Goal: Transaction & Acquisition: Obtain resource

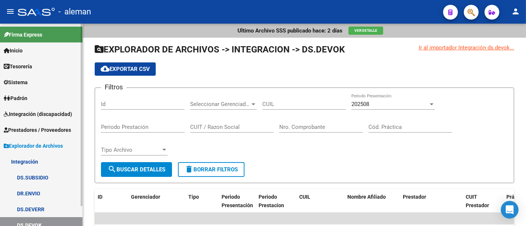
drag, startPoint x: 38, startPoint y: 126, endPoint x: 42, endPoint y: 133, distance: 7.9
click at [38, 126] on span "Prestadores / Proveedores" at bounding box center [37, 130] width 67 height 8
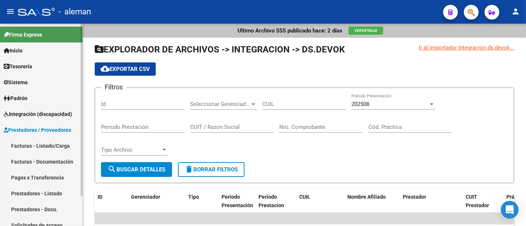
scroll to position [22, 0]
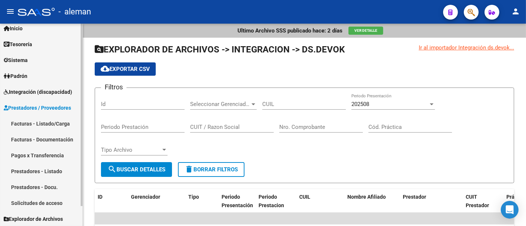
click at [52, 173] on link "Prestadores - Listado" at bounding box center [41, 171] width 82 height 16
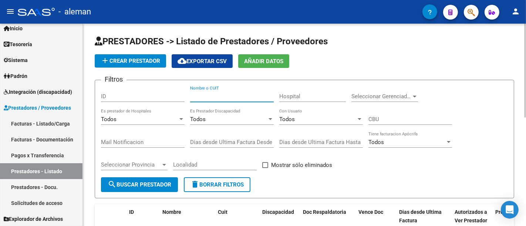
click at [246, 97] on input "Nombre o CUIT" at bounding box center [232, 96] width 84 height 7
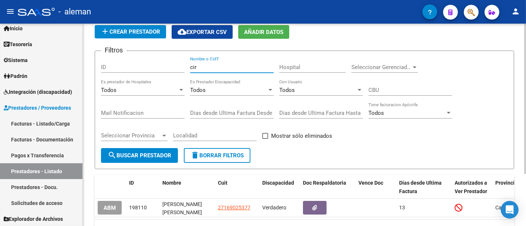
scroll to position [71, 0]
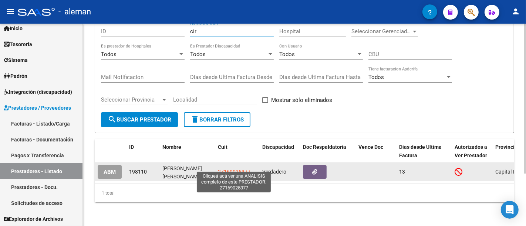
click at [234, 169] on span "27169025377" at bounding box center [234, 172] width 33 height 6
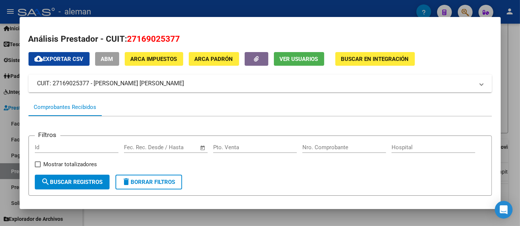
click at [430, 88] on div at bounding box center [260, 113] width 520 height 226
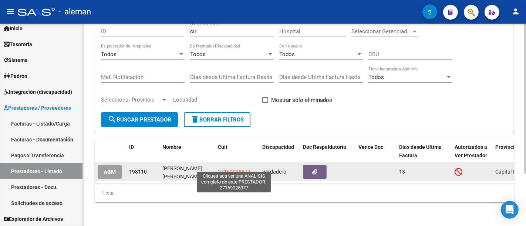
click at [230, 169] on span "27169025377" at bounding box center [234, 172] width 33 height 6
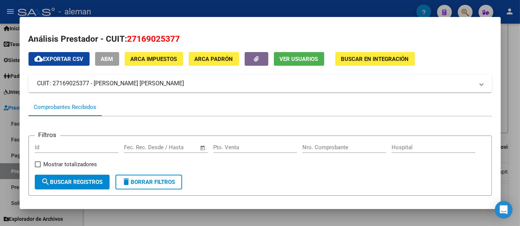
drag, startPoint x: 151, startPoint y: 79, endPoint x: 33, endPoint y: 80, distance: 117.6
click at [33, 80] on mat-expansion-panel-header "CUIT: 27169025377 - [PERSON_NAME] [PERSON_NAME]" at bounding box center [259, 84] width 463 height 18
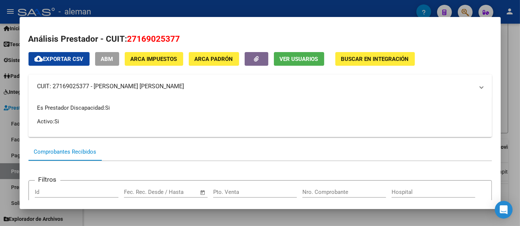
copy mat-panel-title "CUIT: 27169025377 - [PERSON_NAME] [PERSON_NAME]"
click at [430, 100] on div at bounding box center [260, 113] width 520 height 226
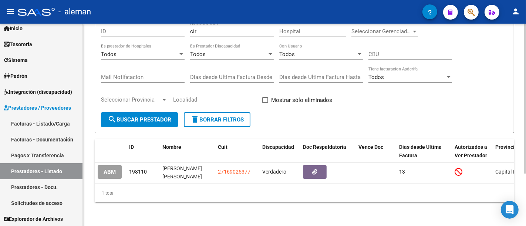
scroll to position [0, 0]
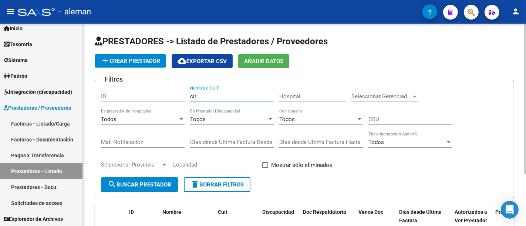
drag, startPoint x: 203, startPoint y: 95, endPoint x: 160, endPoint y: 94, distance: 42.2
click at [160, 94] on div "Filtros ID cir Nombre o CUIT Hospital Seleccionar Gerenciador Seleccionar Geren…" at bounding box center [304, 131] width 407 height 91
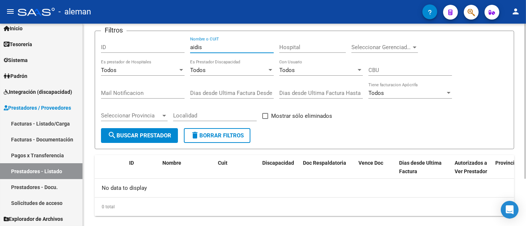
scroll to position [62, 0]
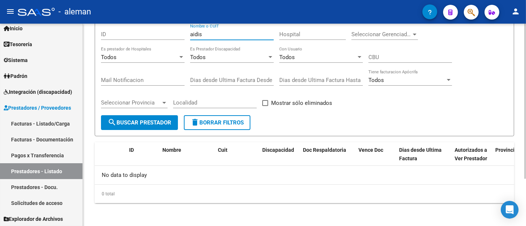
type input "aidis"
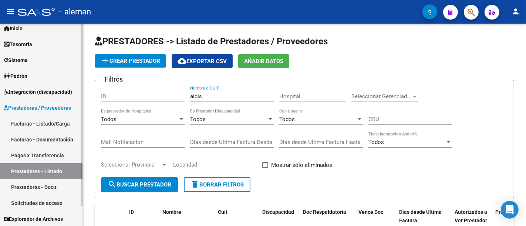
click at [48, 92] on span "Integración (discapacidad)" at bounding box center [38, 92] width 68 height 8
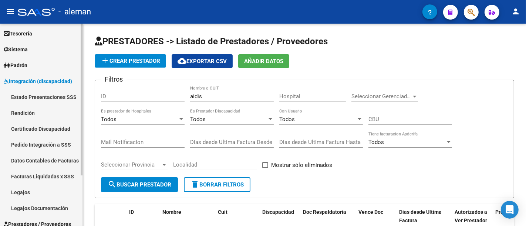
scroll to position [54, 0]
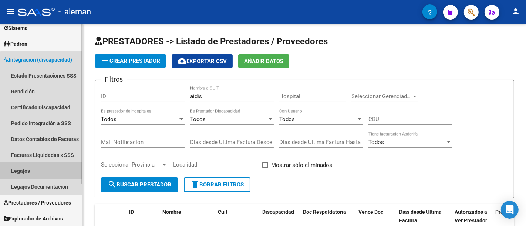
click at [51, 167] on link "Legajos" at bounding box center [41, 171] width 82 height 16
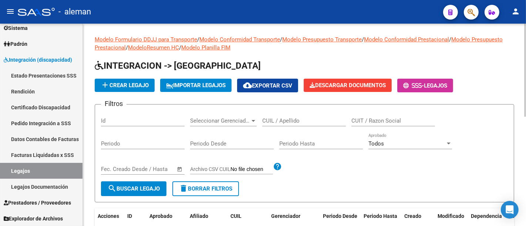
click at [285, 121] on input "CUIL / Apellido" at bounding box center [304, 121] width 84 height 7
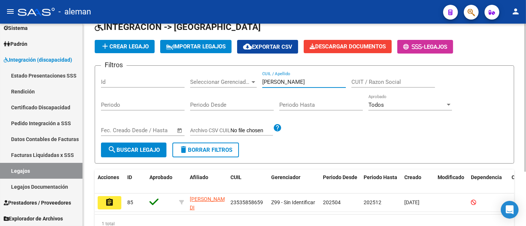
scroll to position [75, 0]
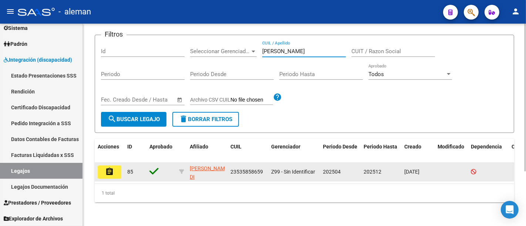
type input "[PERSON_NAME]"
click at [111, 168] on mat-icon "assignment" at bounding box center [109, 172] width 9 height 9
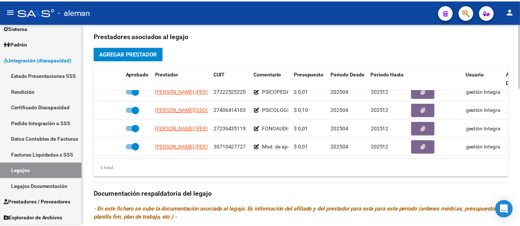
scroll to position [287, 0]
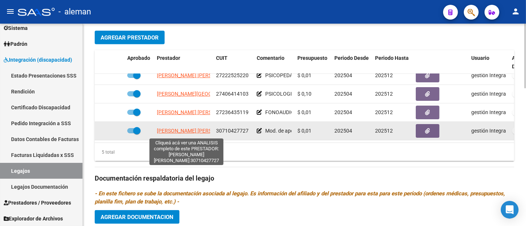
click at [190, 130] on span "[PERSON_NAME] [PERSON_NAME]" at bounding box center [197, 131] width 80 height 6
type textarea "30710427727"
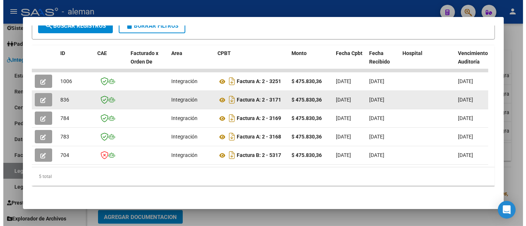
scroll to position [164, 0]
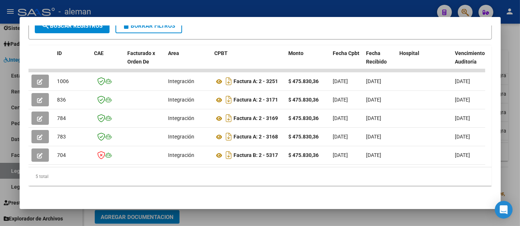
click at [430, 76] on div at bounding box center [260, 113] width 520 height 226
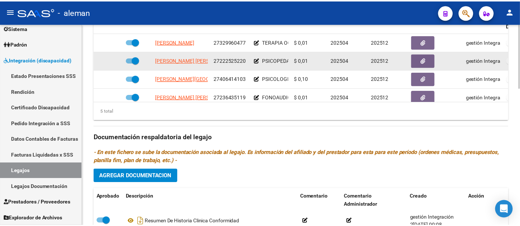
scroll to position [32, 0]
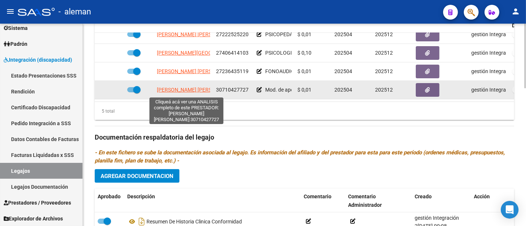
click at [198, 90] on span "[PERSON_NAME] [PERSON_NAME]" at bounding box center [197, 90] width 80 height 6
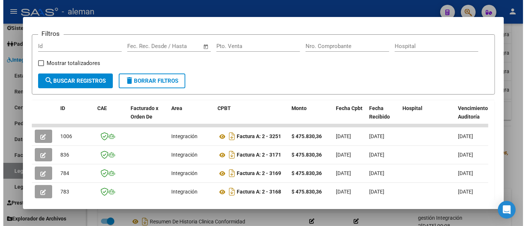
scroll to position [0, 0]
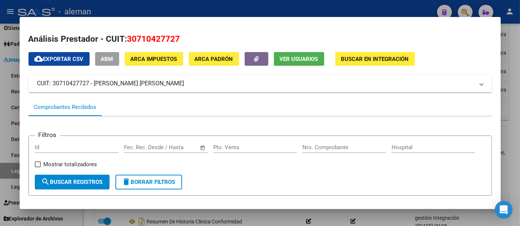
click at [302, 60] on span "Ver Usuarios" at bounding box center [299, 59] width 38 height 7
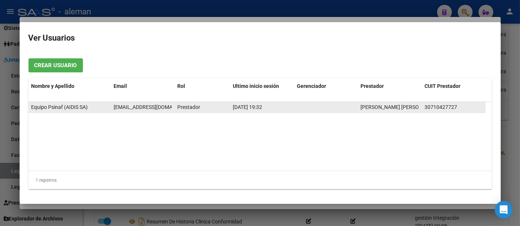
drag, startPoint x: 114, startPoint y: 107, endPoint x: 170, endPoint y: 109, distance: 56.6
click at [170, 109] on div "[EMAIL_ADDRESS][DOMAIN_NAME]" at bounding box center [143, 107] width 58 height 9
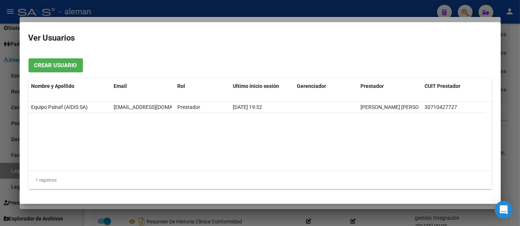
copy span "[EMAIL_ADDRESS][DOMAIN_NAME]"
click at [430, 89] on div at bounding box center [260, 113] width 520 height 226
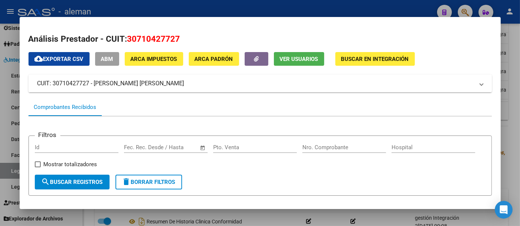
drag, startPoint x: 171, startPoint y: 84, endPoint x: 30, endPoint y: 85, distance: 141.3
click at [30, 85] on mat-expansion-panel-header "CUIT: 30710427727 - [PERSON_NAME] [PERSON_NAME]" at bounding box center [259, 84] width 463 height 18
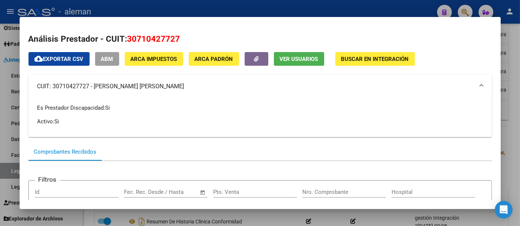
copy mat-panel-title "CUIT: 30710427727 - [PERSON_NAME] [PERSON_NAME]"
click at [430, 80] on div at bounding box center [260, 113] width 520 height 226
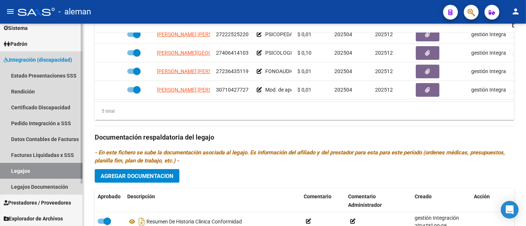
click at [47, 69] on link "Estado Presentaciones SSS" at bounding box center [41, 76] width 82 height 16
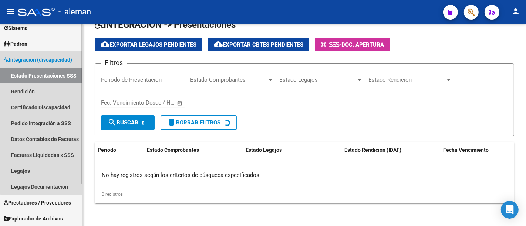
click at [45, 62] on span "Integración (discapacidad)" at bounding box center [38, 60] width 68 height 8
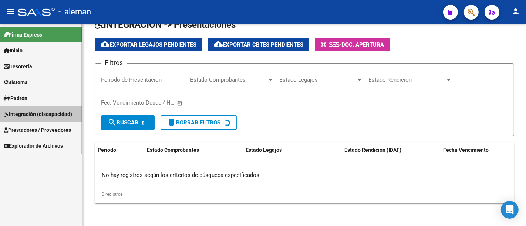
click at [45, 110] on span "Integración (discapacidad)" at bounding box center [38, 114] width 68 height 8
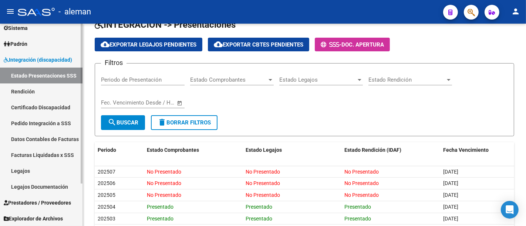
scroll to position [59, 0]
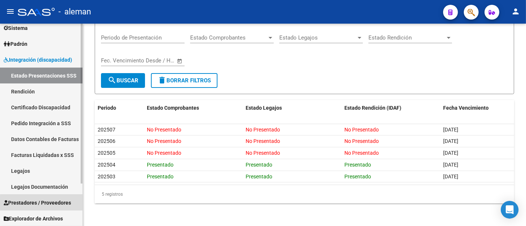
click at [42, 185] on span "Prestadores / Proveedores" at bounding box center [37, 203] width 67 height 8
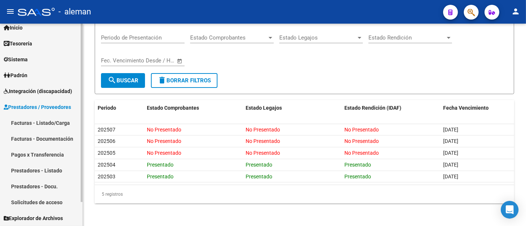
scroll to position [22, 0]
click at [55, 169] on link "Prestadores - Listado" at bounding box center [41, 171] width 82 height 16
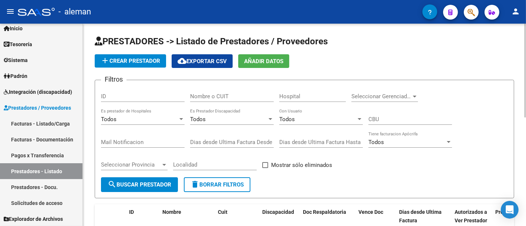
click at [230, 95] on input "Nombre o CUIT" at bounding box center [232, 96] width 84 height 7
paste input "30679528692"
type input "30679528692"
click at [126, 185] on button "search Buscar Prestador" at bounding box center [139, 184] width 77 height 15
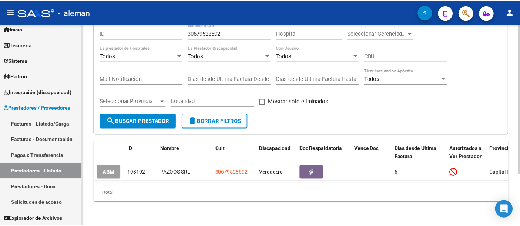
scroll to position [69, 0]
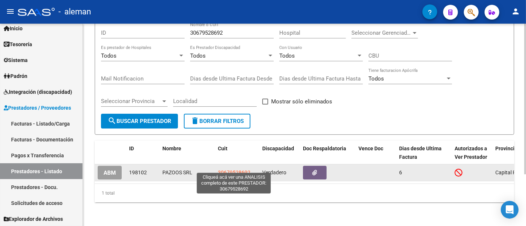
click at [225, 170] on span "30679528692" at bounding box center [234, 173] width 33 height 6
type textarea "30679528692"
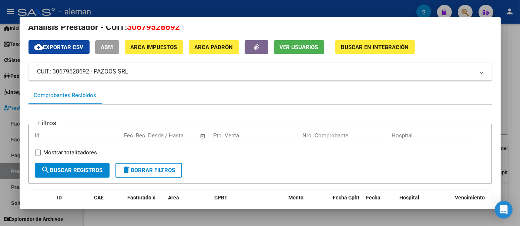
scroll to position [4, 0]
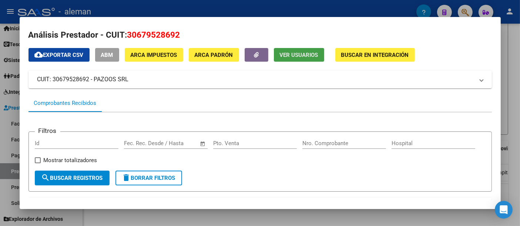
click at [286, 50] on button "Ver Usuarios" at bounding box center [299, 55] width 50 height 14
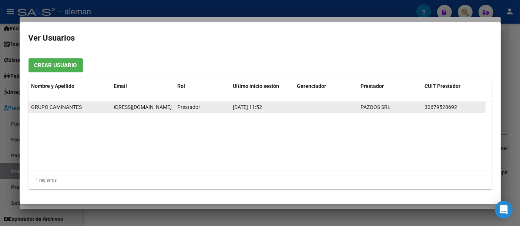
scroll to position [0, 39]
drag, startPoint x: 111, startPoint y: 109, endPoint x: 172, endPoint y: 111, distance: 61.0
click at [172, 111] on datatable-body-cell "[EMAIL_ADDRESS][DOMAIN_NAME]" at bounding box center [143, 107] width 64 height 11
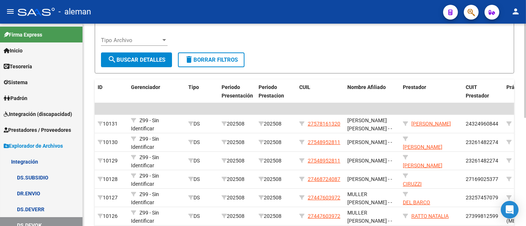
scroll to position [123, 0]
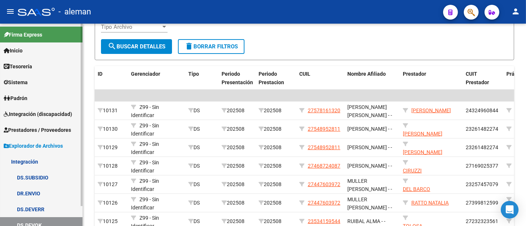
click at [43, 99] on link "Padrón" at bounding box center [41, 98] width 82 height 16
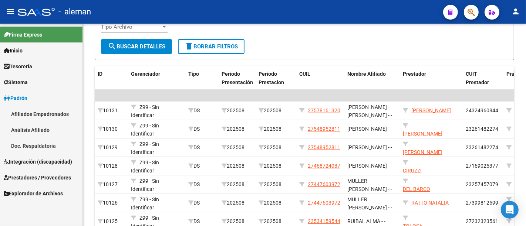
click at [46, 160] on span "Integración (discapacidad)" at bounding box center [38, 162] width 68 height 8
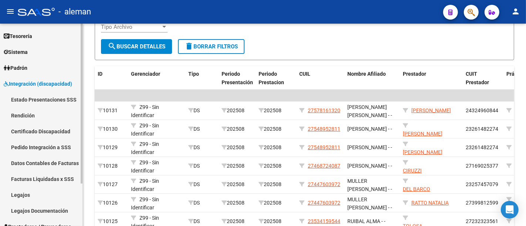
scroll to position [41, 0]
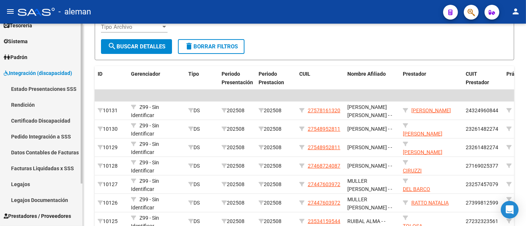
click at [48, 103] on link "Rendición" at bounding box center [41, 105] width 82 height 16
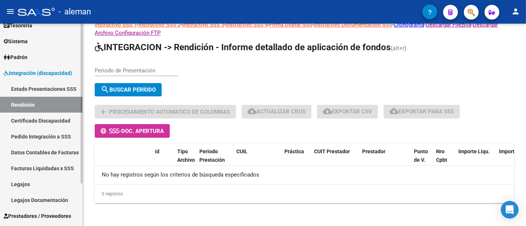
scroll to position [24, 0]
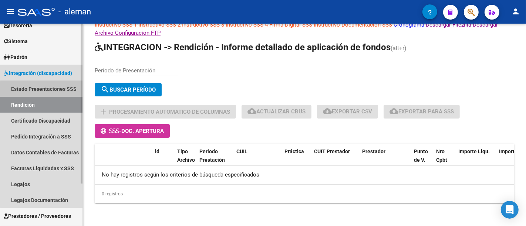
click at [50, 92] on link "Estado Presentaciones SSS" at bounding box center [41, 89] width 82 height 16
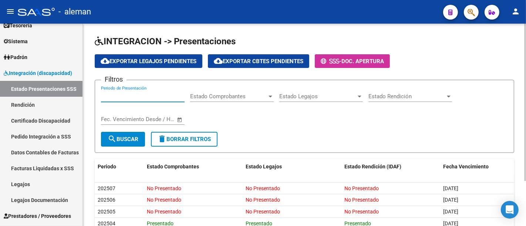
click at [167, 94] on input "Periodo de Presentación" at bounding box center [143, 96] width 84 height 7
click at [217, 95] on span "Estado Comprobantes" at bounding box center [228, 96] width 77 height 7
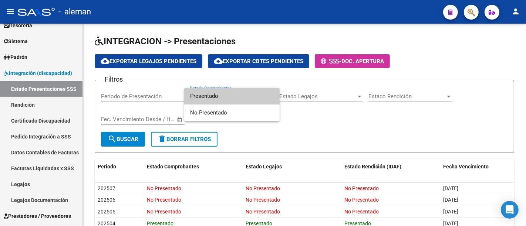
click at [382, 114] on div at bounding box center [263, 113] width 526 height 226
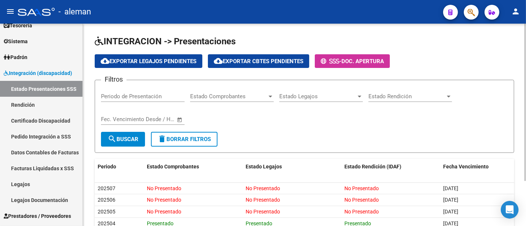
click at [389, 97] on span "Estado Rendición" at bounding box center [406, 96] width 77 height 7
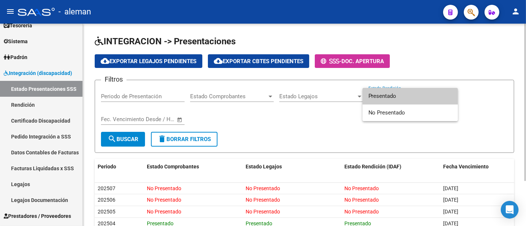
click at [329, 93] on div at bounding box center [263, 113] width 526 height 226
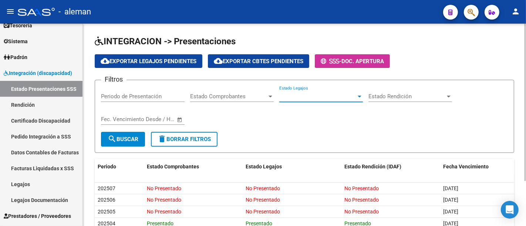
click at [326, 96] on span "Estado Legajos" at bounding box center [317, 96] width 77 height 7
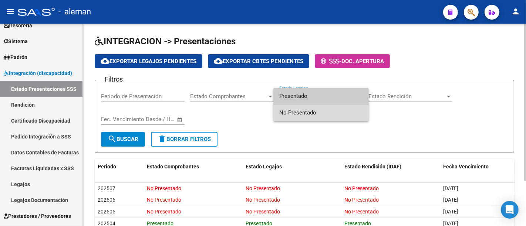
click at [312, 114] on span "No Presentado" at bounding box center [321, 113] width 84 height 17
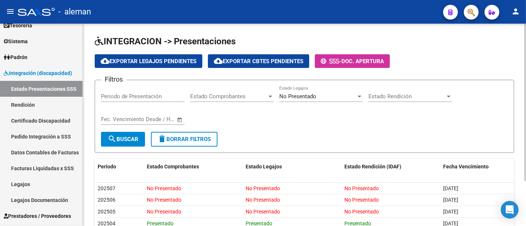
click at [370, 92] on div "Estado Rendición Estado Rendición" at bounding box center [410, 94] width 84 height 16
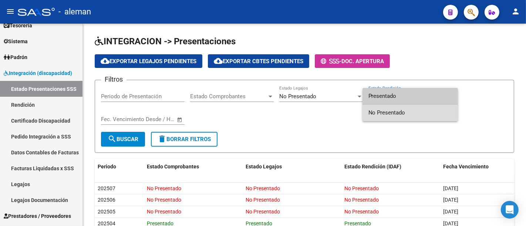
click at [397, 111] on span "No Presentado" at bounding box center [410, 113] width 84 height 17
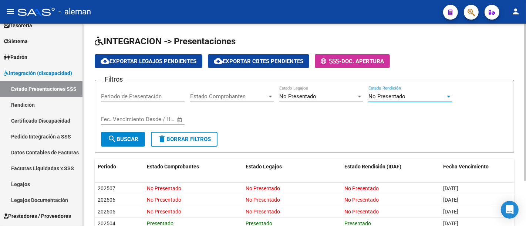
click at [122, 94] on input "Periodo de Presentación" at bounding box center [143, 96] width 84 height 7
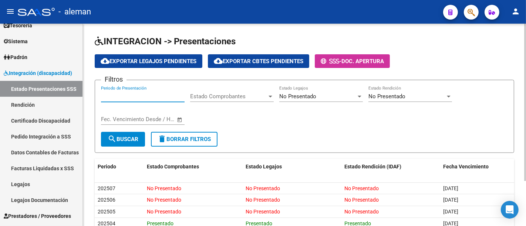
click at [213, 97] on span "Estado Comprobantes" at bounding box center [228, 96] width 77 height 7
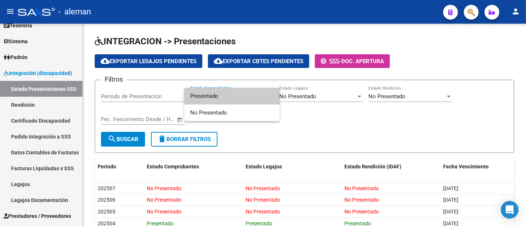
click at [312, 129] on div at bounding box center [263, 113] width 526 height 226
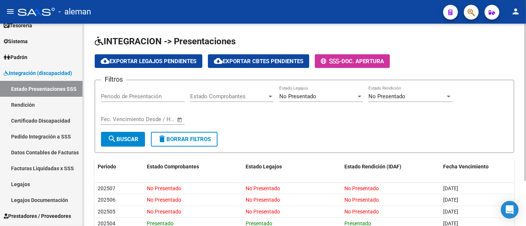
click at [236, 99] on span "Estado Comprobantes" at bounding box center [228, 96] width 77 height 7
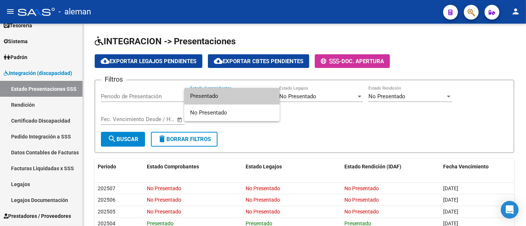
click at [269, 127] on div at bounding box center [263, 113] width 526 height 226
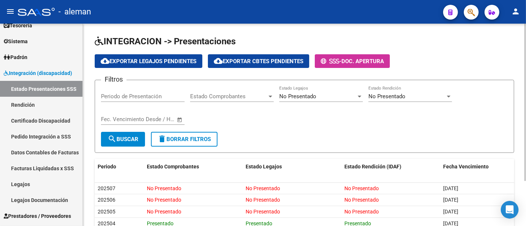
click at [142, 118] on input "text" at bounding box center [156, 119] width 36 height 7
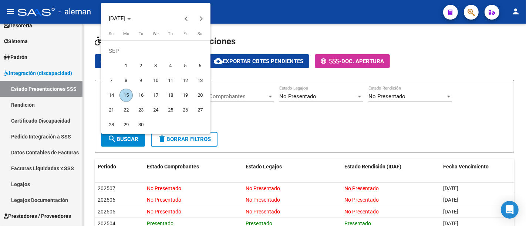
click at [346, 116] on div at bounding box center [263, 113] width 526 height 226
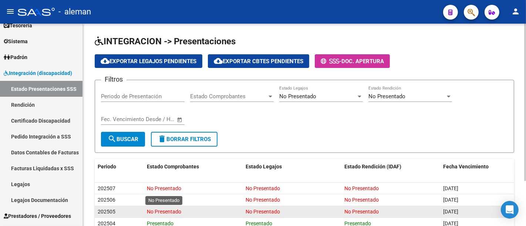
click at [176, 210] on span "No Presentado" at bounding box center [164, 212] width 34 height 6
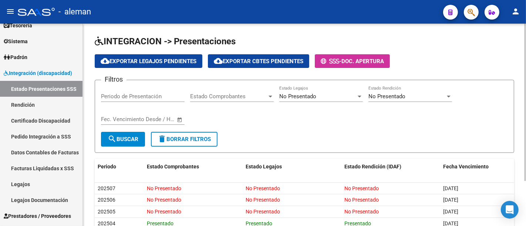
click at [131, 95] on input "Periodo de Presentación" at bounding box center [143, 96] width 84 height 7
type input "202505"
click at [311, 95] on span "No Presentado" at bounding box center [297, 96] width 37 height 7
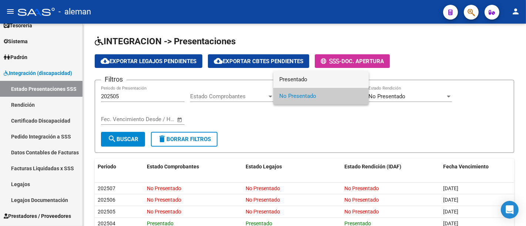
click at [318, 78] on span "Presentado" at bounding box center [321, 79] width 84 height 17
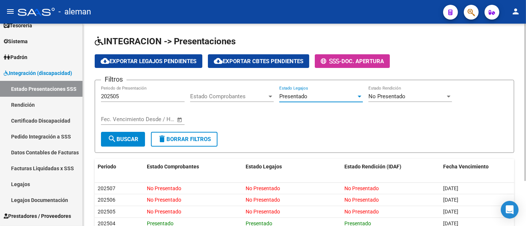
click at [210, 93] on span "Estado Comprobantes" at bounding box center [228, 96] width 77 height 7
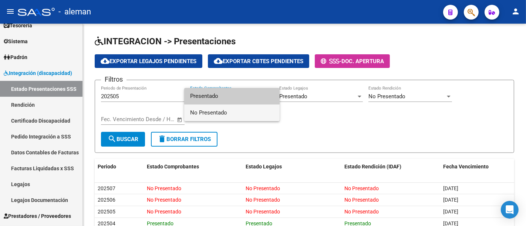
click at [228, 114] on span "No Presentado" at bounding box center [232, 113] width 84 height 17
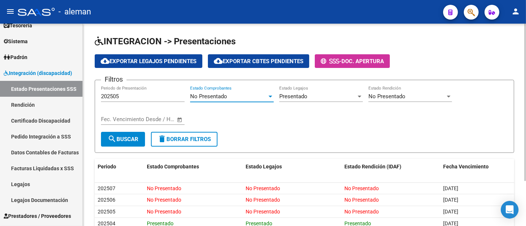
click at [384, 98] on span "No Presentado" at bounding box center [386, 96] width 37 height 7
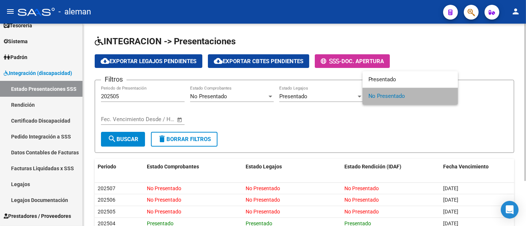
click at [384, 98] on span "No Presentado" at bounding box center [410, 96] width 84 height 17
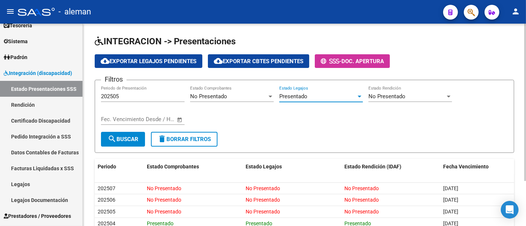
click at [317, 97] on div "Presentado" at bounding box center [317, 96] width 77 height 7
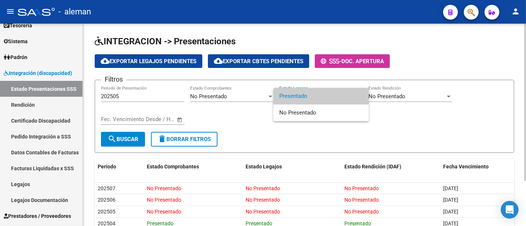
click at [317, 97] on span "Presentado" at bounding box center [321, 96] width 84 height 17
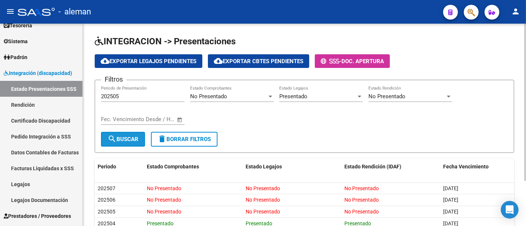
click at [130, 138] on span "search Buscar" at bounding box center [123, 139] width 31 height 7
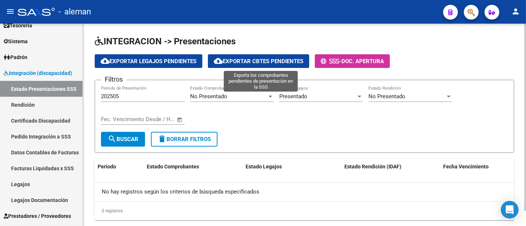
click at [234, 57] on button "cloud_download Exportar Cbtes Pendientes" at bounding box center [258, 61] width 101 height 14
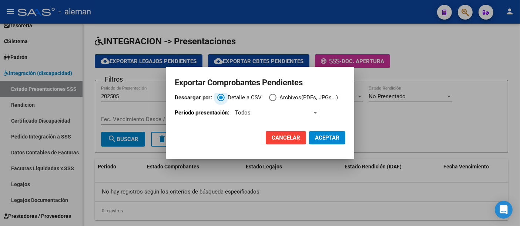
click at [270, 109] on div "Todos" at bounding box center [273, 112] width 77 height 7
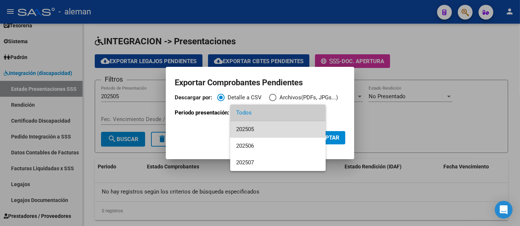
click at [270, 132] on span "202505" at bounding box center [278, 129] width 84 height 17
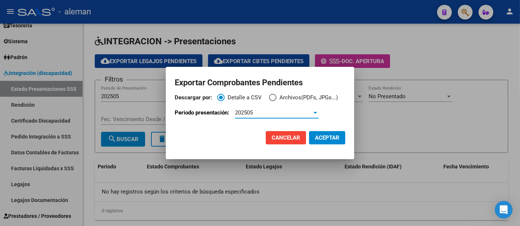
click at [273, 98] on span "Descargar por:" at bounding box center [272, 97] width 7 height 7
click at [273, 98] on input "Archivos(PDFs, JPGs...)" at bounding box center [272, 97] width 7 height 7
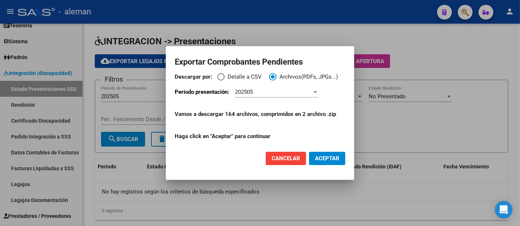
click at [317, 160] on span "ACEPTAR" at bounding box center [327, 158] width 24 height 7
